Goal: Transaction & Acquisition: Purchase product/service

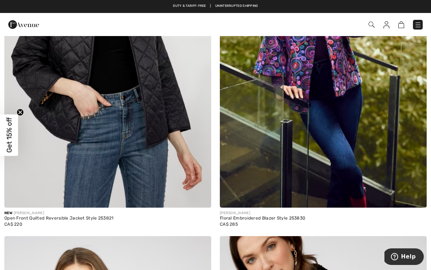
scroll to position [3338, 0]
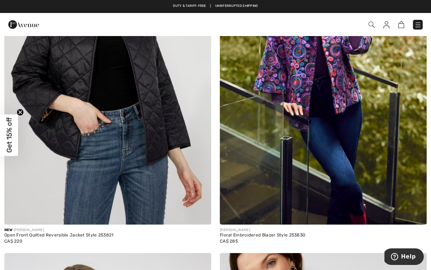
click at [354, 129] on img at bounding box center [323, 70] width 207 height 310
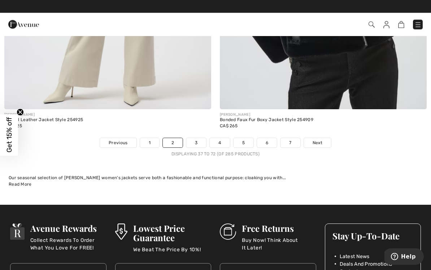
scroll to position [6297, 0]
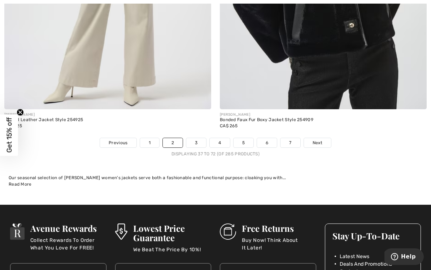
click at [198, 140] on link "3" at bounding box center [196, 142] width 20 height 9
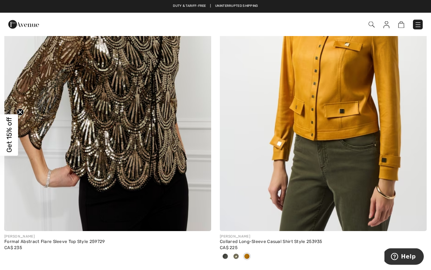
scroll to position [2993, 0]
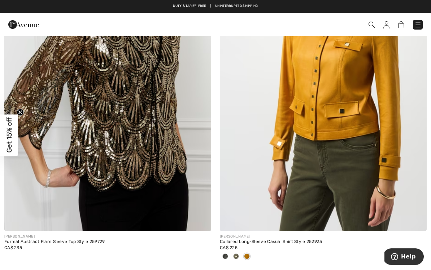
click at [78, 236] on div "[PERSON_NAME]" at bounding box center [107, 236] width 207 height 5
click at [154, 181] on img at bounding box center [107, 76] width 207 height 310
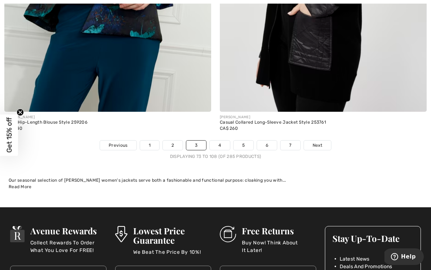
scroll to position [6279, 0]
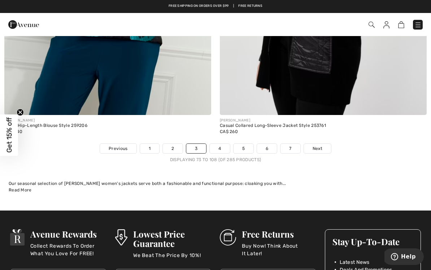
click at [318, 145] on span "Next" at bounding box center [318, 148] width 10 height 6
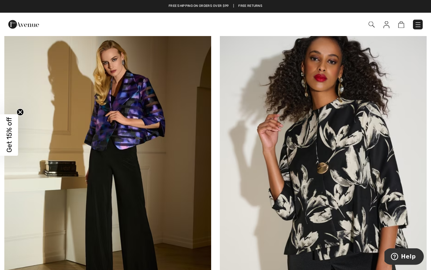
scroll to position [2178, 0]
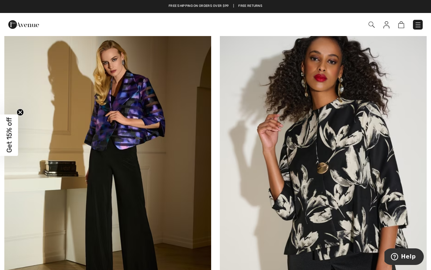
click at [143, 216] on img at bounding box center [107, 166] width 207 height 310
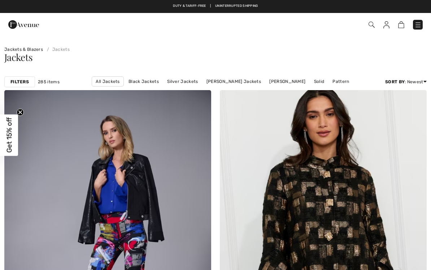
checkbox input "true"
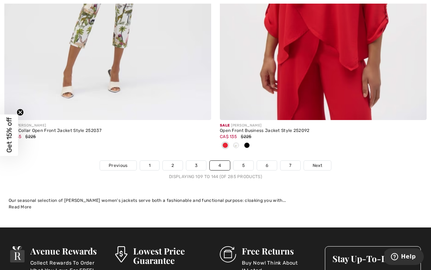
scroll to position [6249, 0]
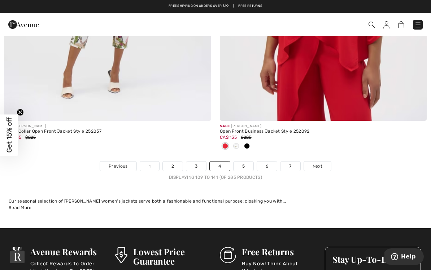
click at [317, 163] on span "Next" at bounding box center [318, 166] width 10 height 6
